Goal: Information Seeking & Learning: Compare options

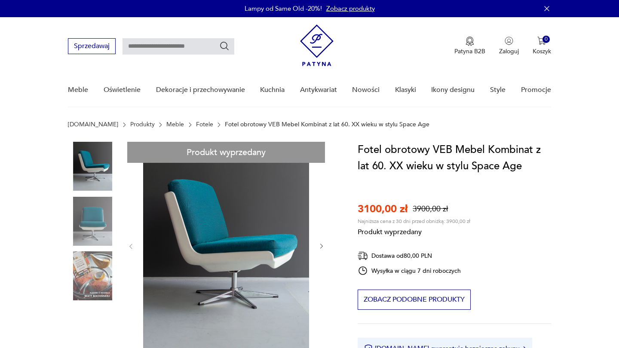
click at [196, 123] on link "Fotele" at bounding box center [204, 124] width 17 height 7
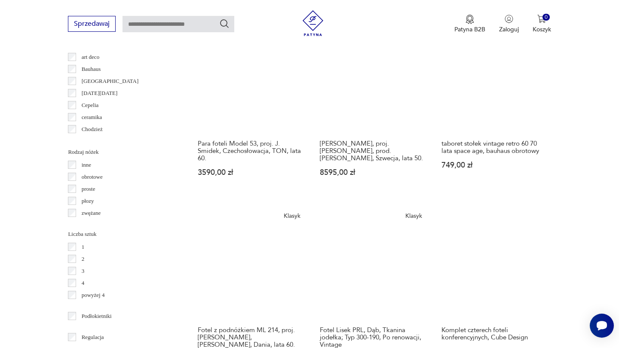
scroll to position [936, 0]
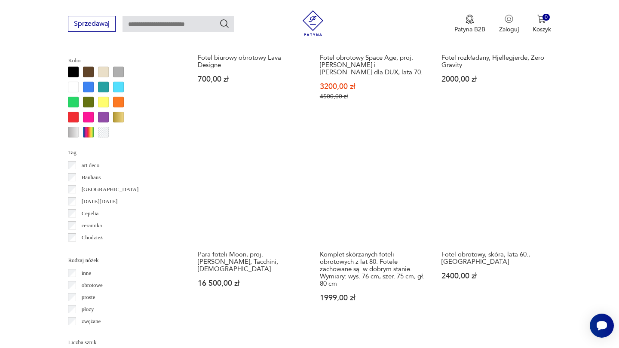
scroll to position [828, 0]
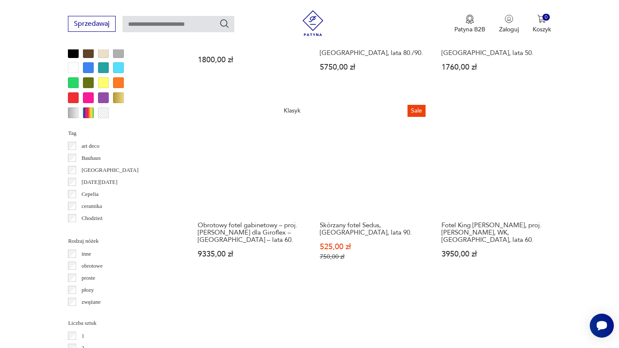
scroll to position [850, 0]
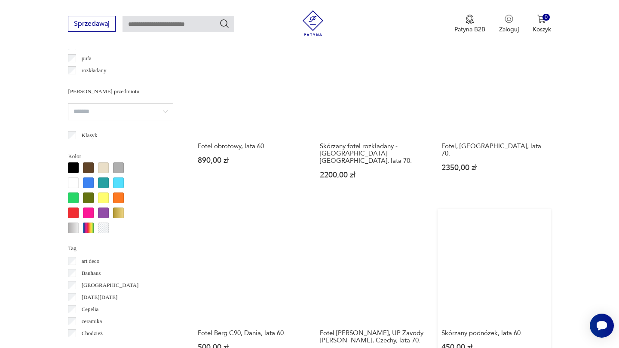
scroll to position [732, 0]
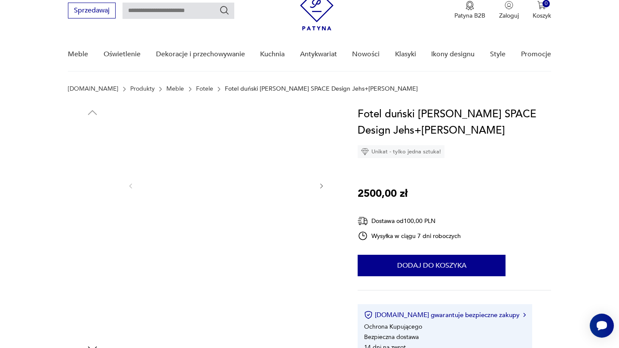
scroll to position [38, 0]
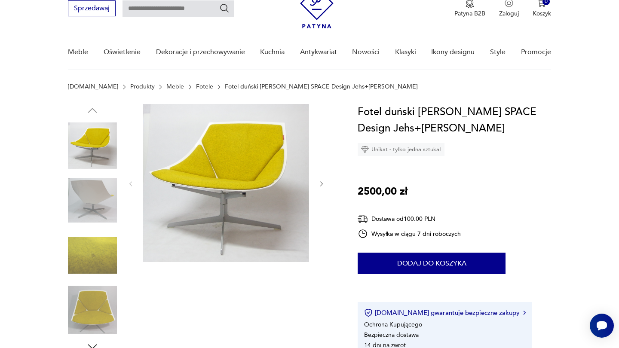
click at [322, 183] on icon "button" at bounding box center [321, 184] width 3 height 5
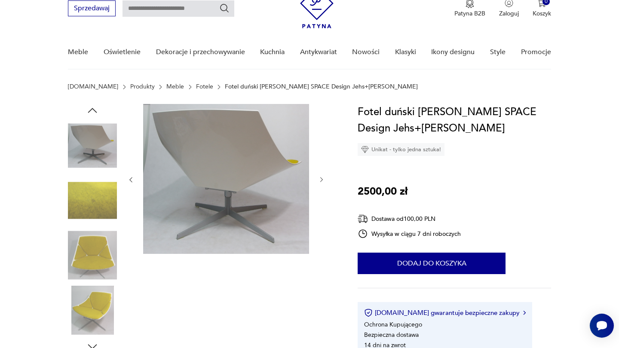
click at [322, 184] on button "button" at bounding box center [321, 180] width 7 height 9
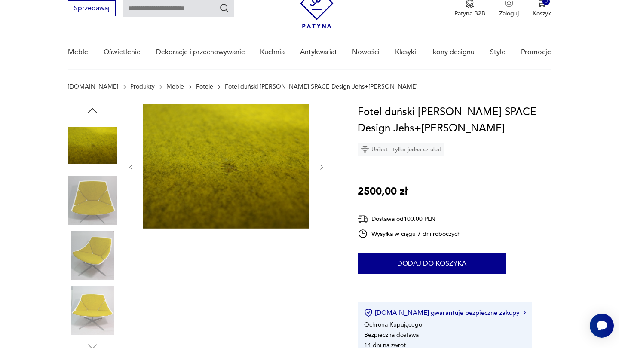
click at [322, 184] on div at bounding box center [226, 167] width 198 height 126
click at [322, 167] on icon "button" at bounding box center [321, 167] width 3 height 5
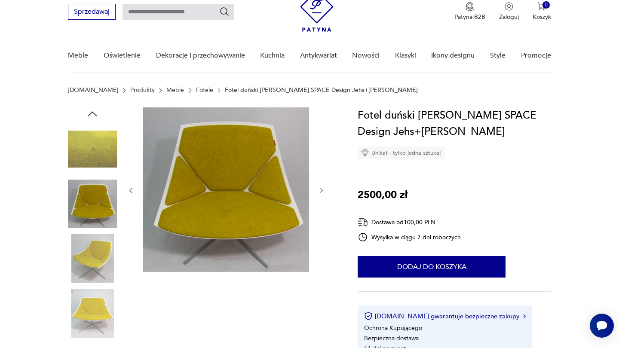
scroll to position [33, 0]
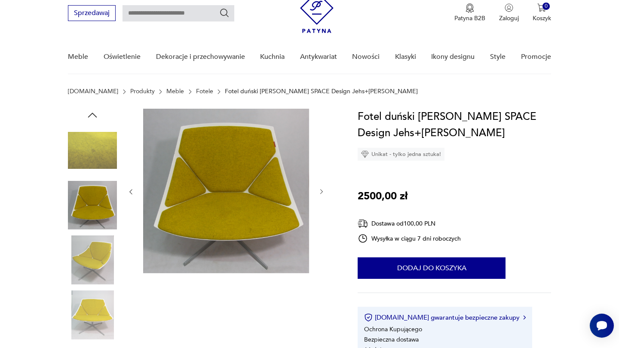
click at [323, 189] on icon "button" at bounding box center [321, 191] width 7 height 7
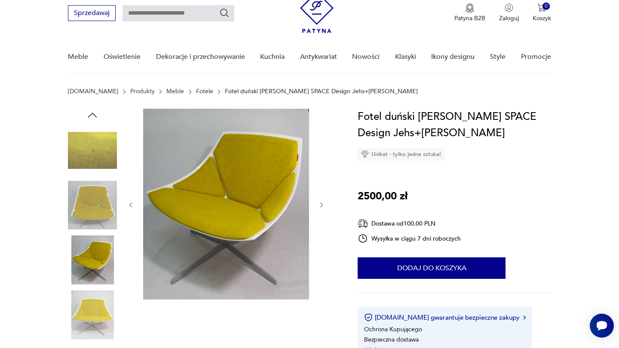
click at [323, 189] on div at bounding box center [226, 205] width 198 height 193
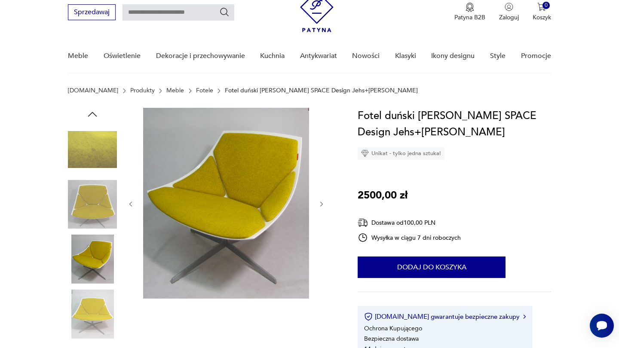
click at [322, 203] on icon "button" at bounding box center [321, 204] width 7 height 7
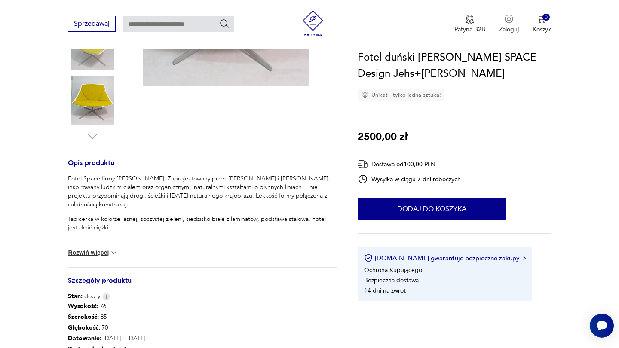
scroll to position [253, 0]
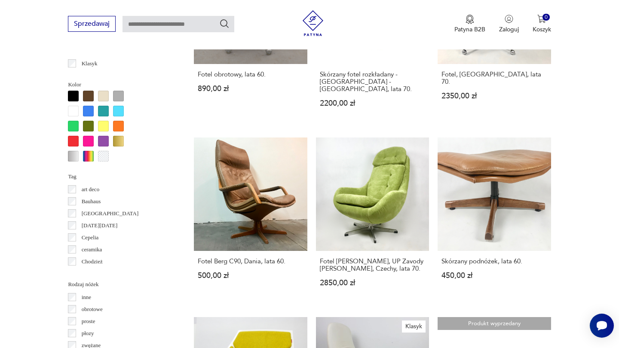
scroll to position [814, 0]
